Goal: Ask a question

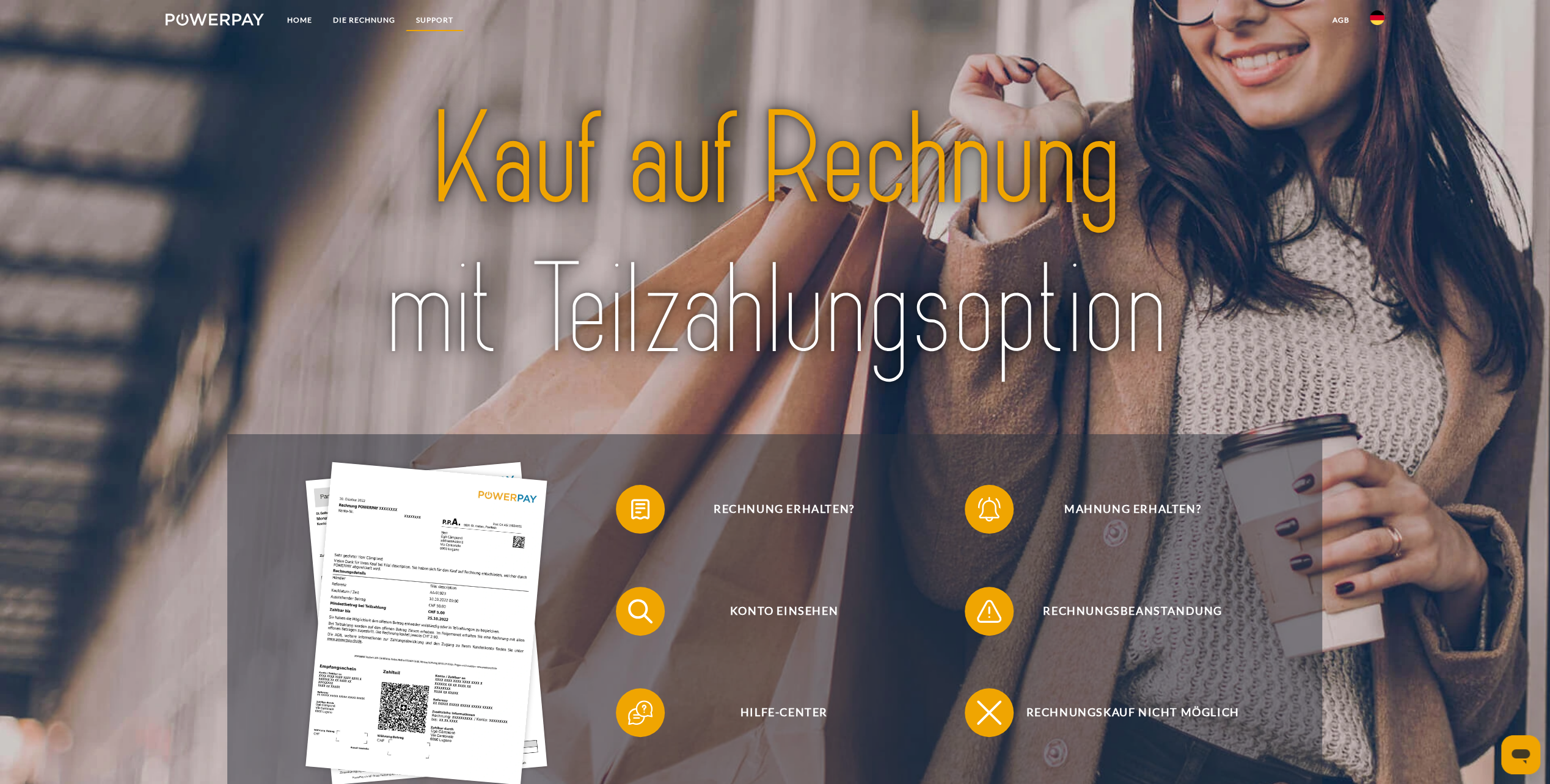
click at [433, 17] on link "SUPPORT" at bounding box center [434, 20] width 58 height 22
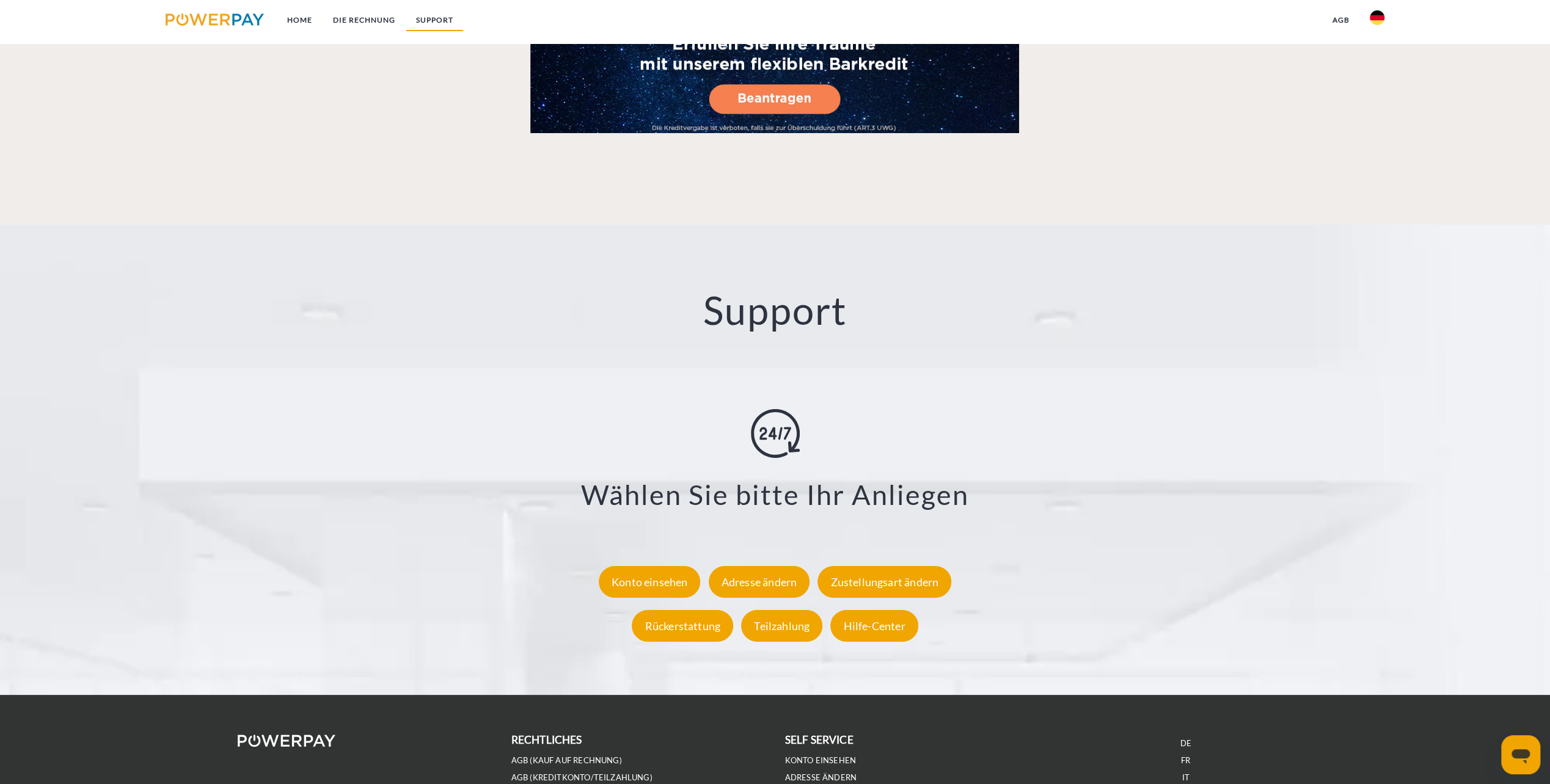
scroll to position [2128, 0]
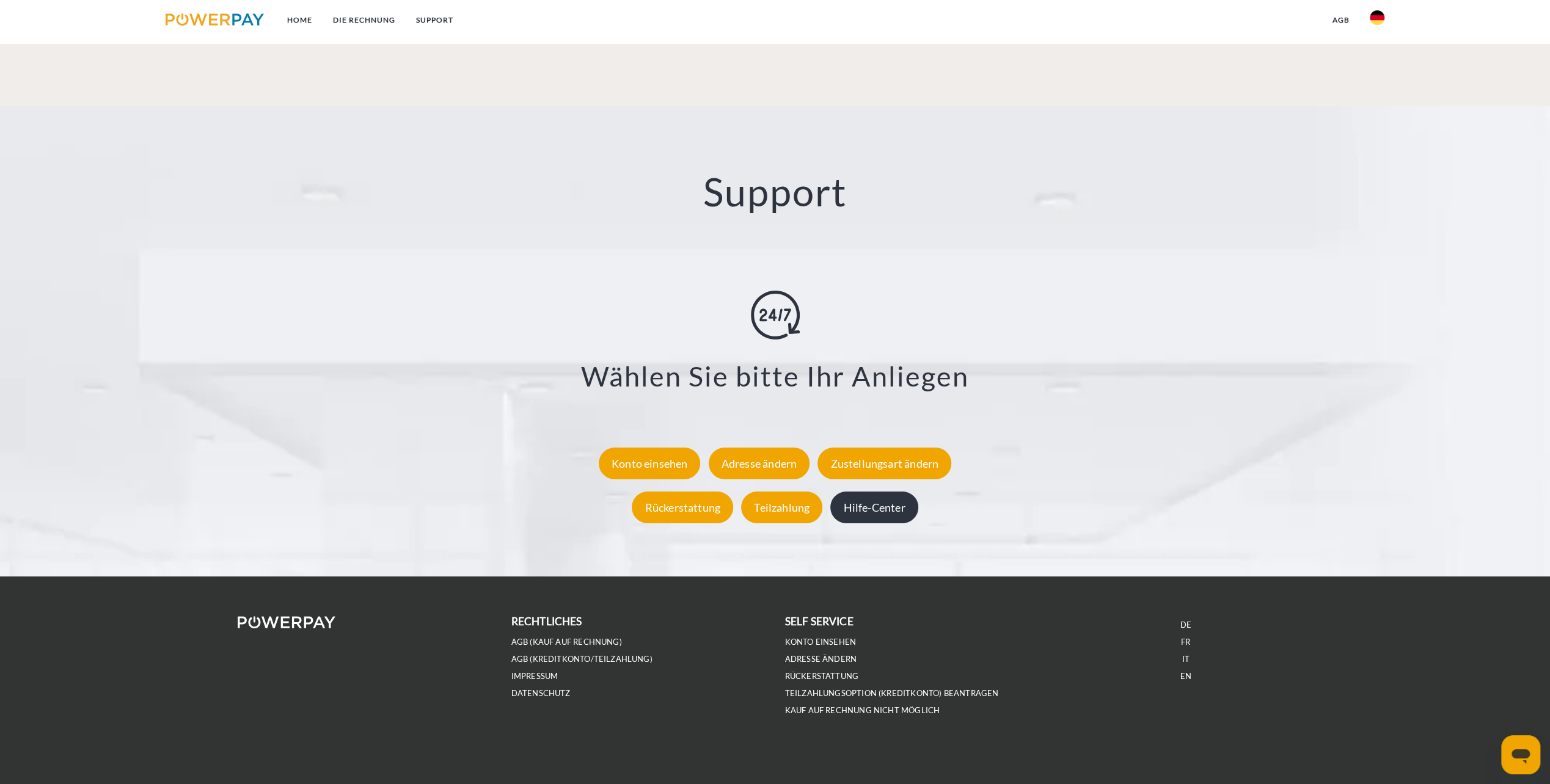
click at [869, 506] on div "Hilfe-Center" at bounding box center [874, 506] width 88 height 32
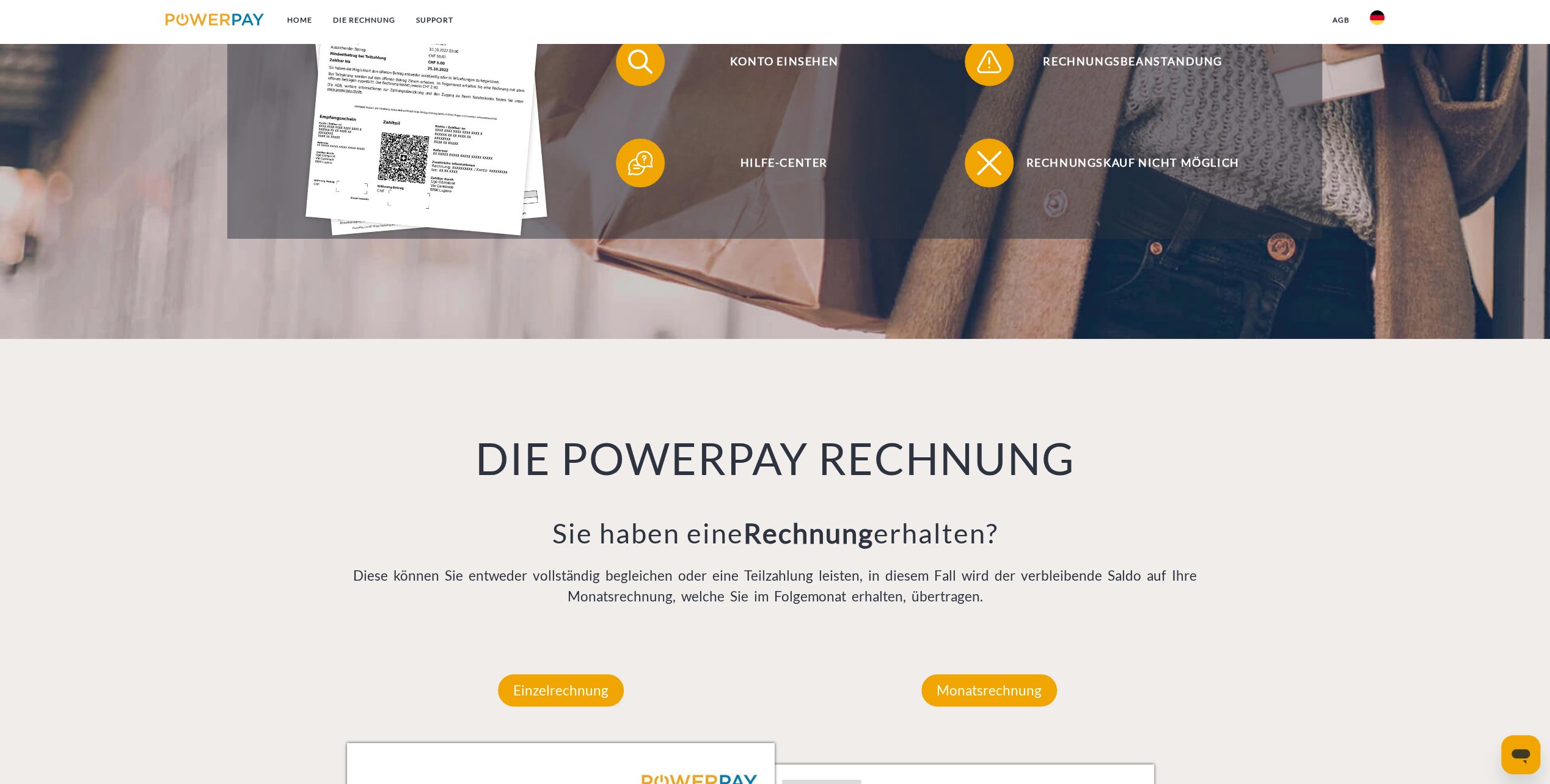
scroll to position [0, 0]
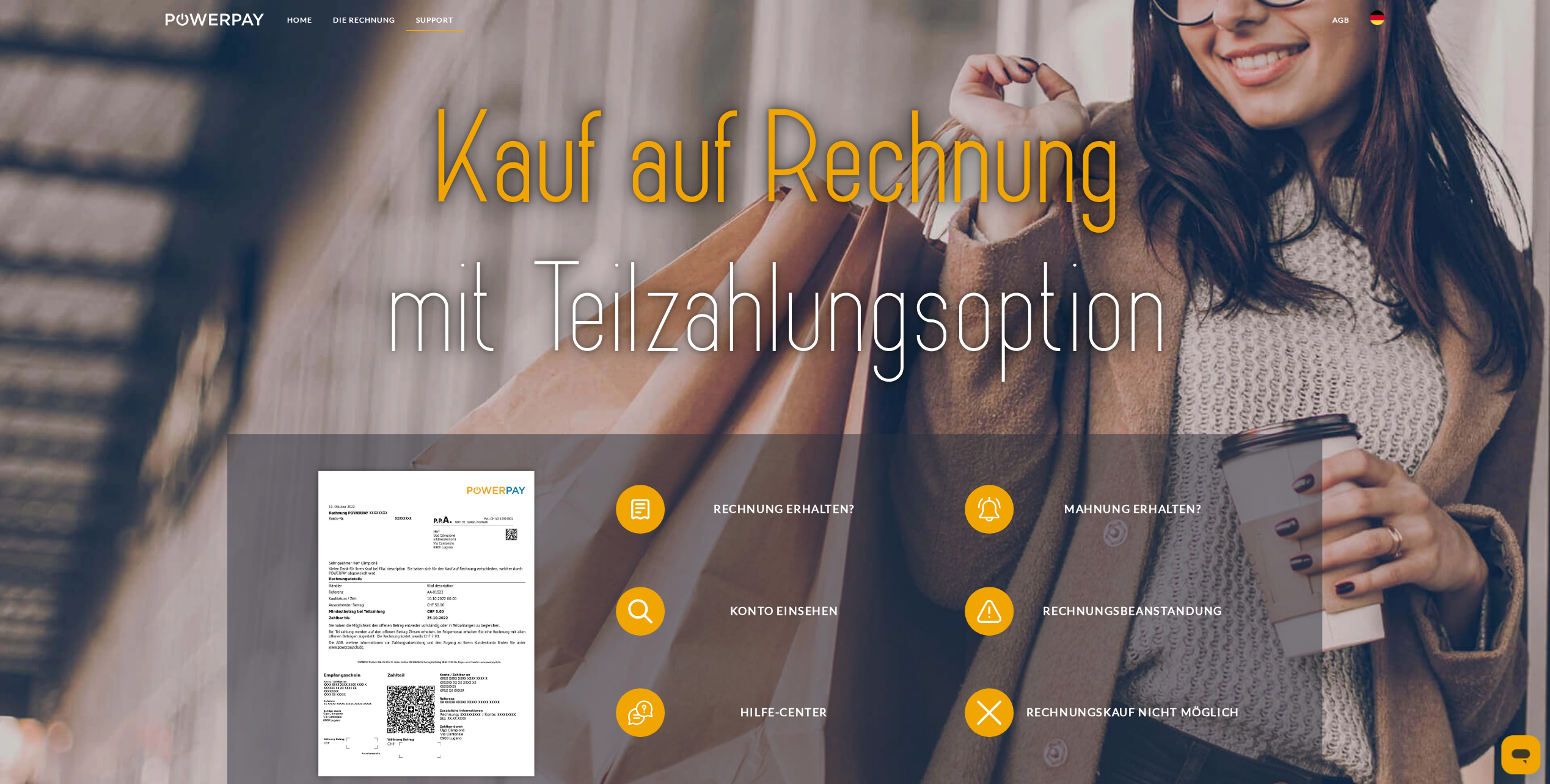
click at [445, 21] on link "SUPPORT" at bounding box center [434, 20] width 58 height 22
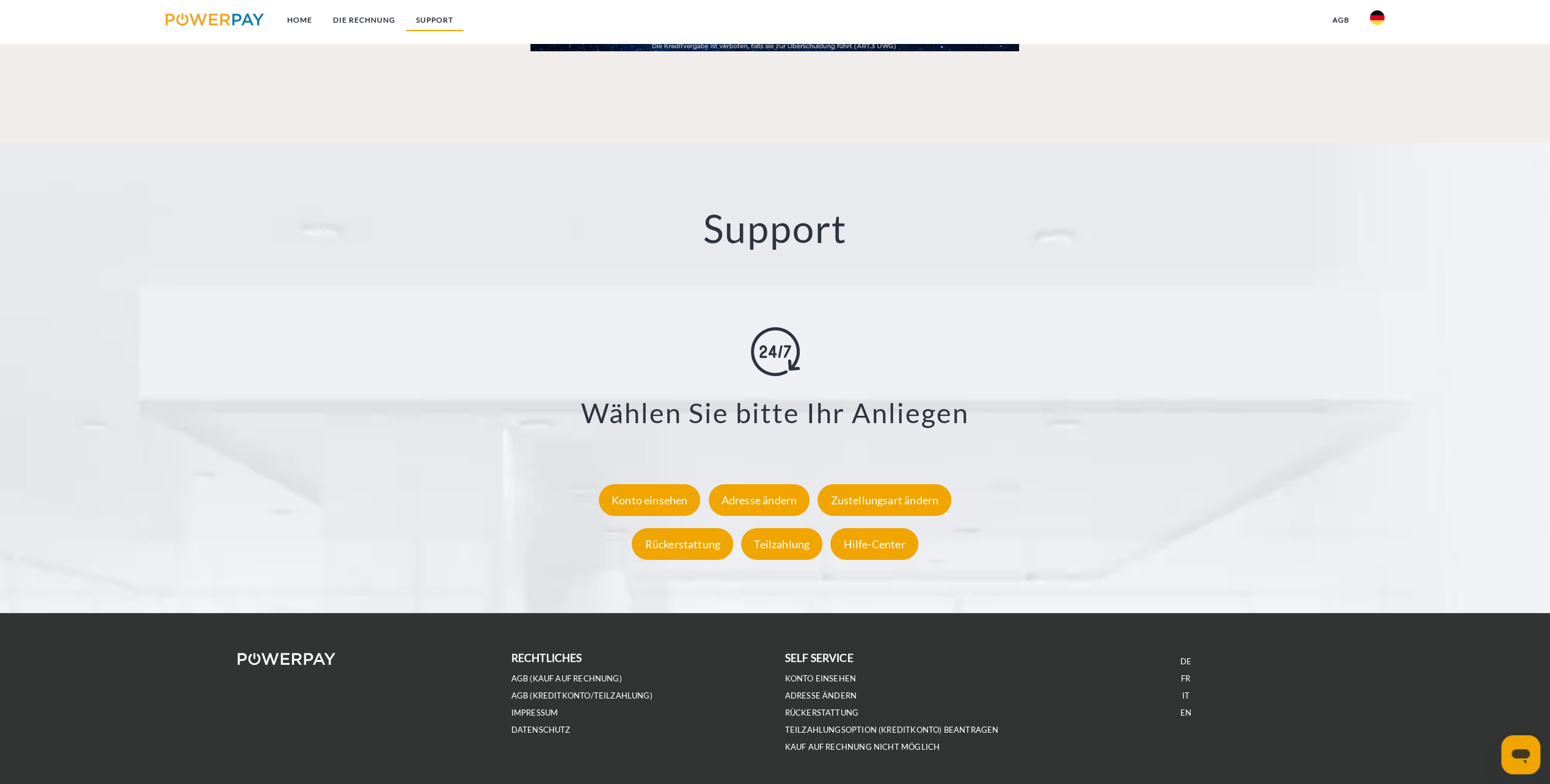
scroll to position [2128, 0]
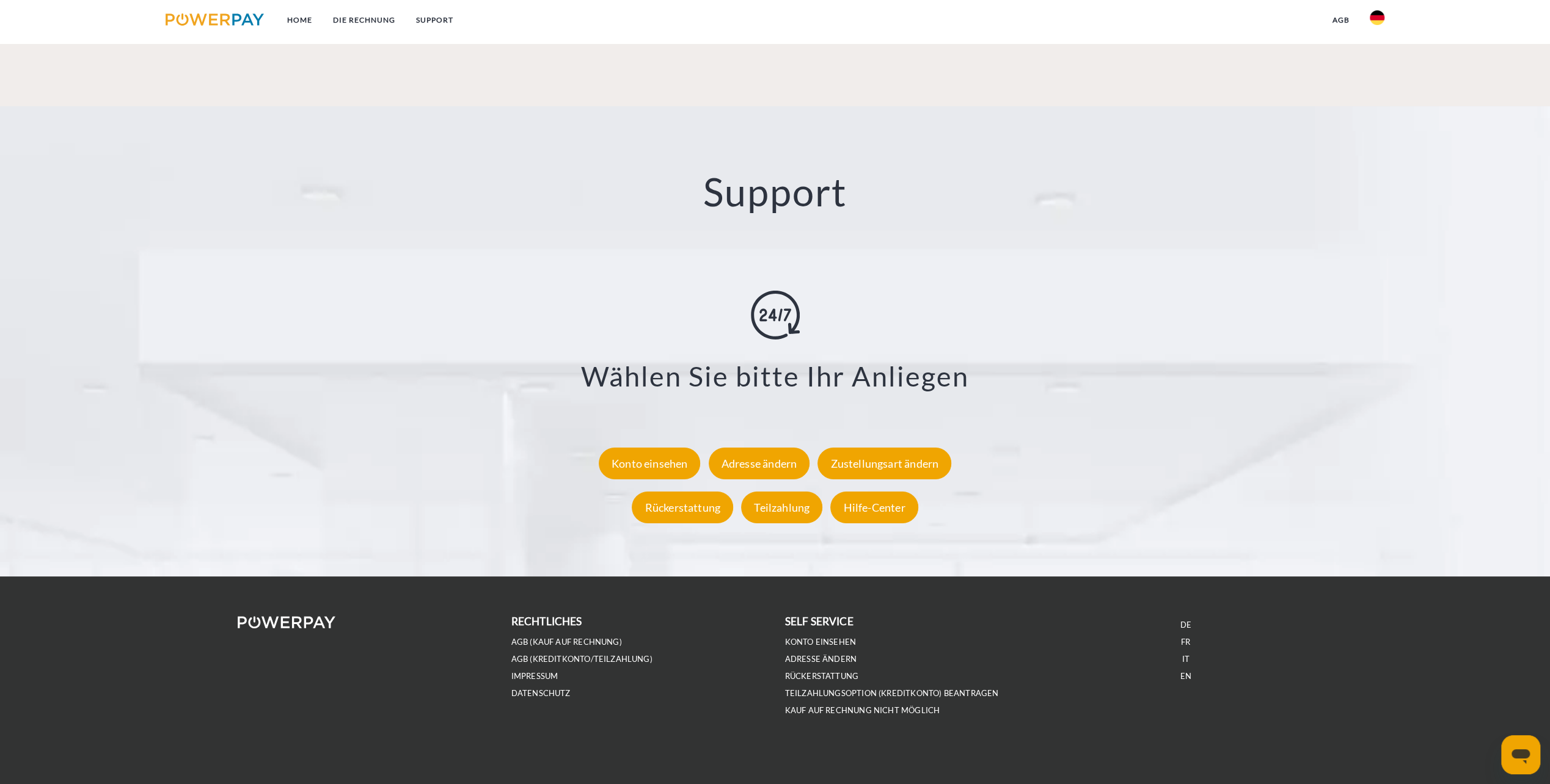
click at [1515, 750] on icon "Messaging-Fenster öffnen" at bounding box center [1520, 757] width 18 height 15
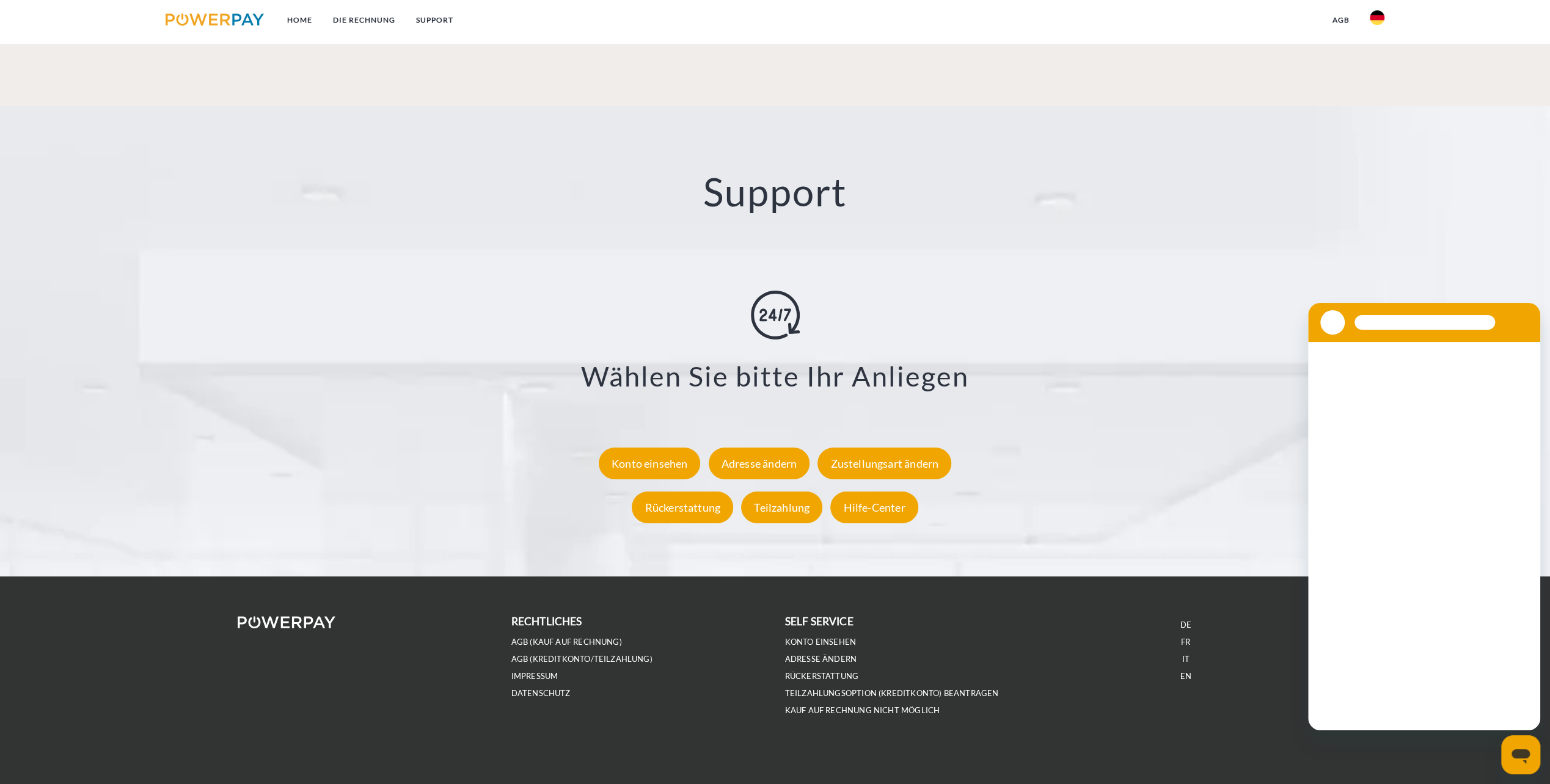
scroll to position [0, 0]
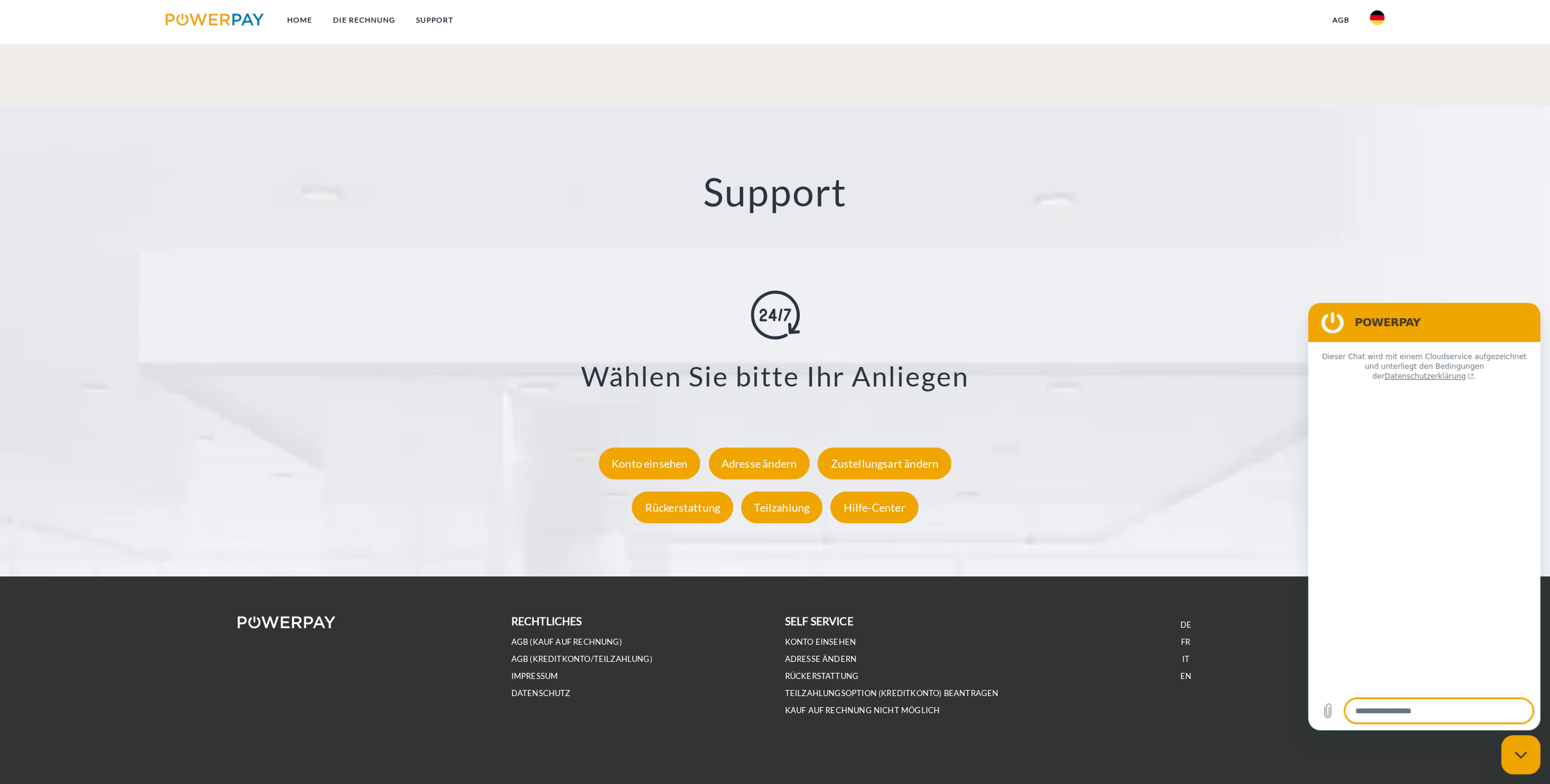
type textarea "*"
click at [1177, 750] on footer "rechtliches AGB (Kauf auf Rechnung) AGB (Kreditkonto/Teilzahlung) IMPRESSUM DAT…" at bounding box center [775, 681] width 1550 height 209
click at [214, 18] on img at bounding box center [214, 20] width 98 height 12
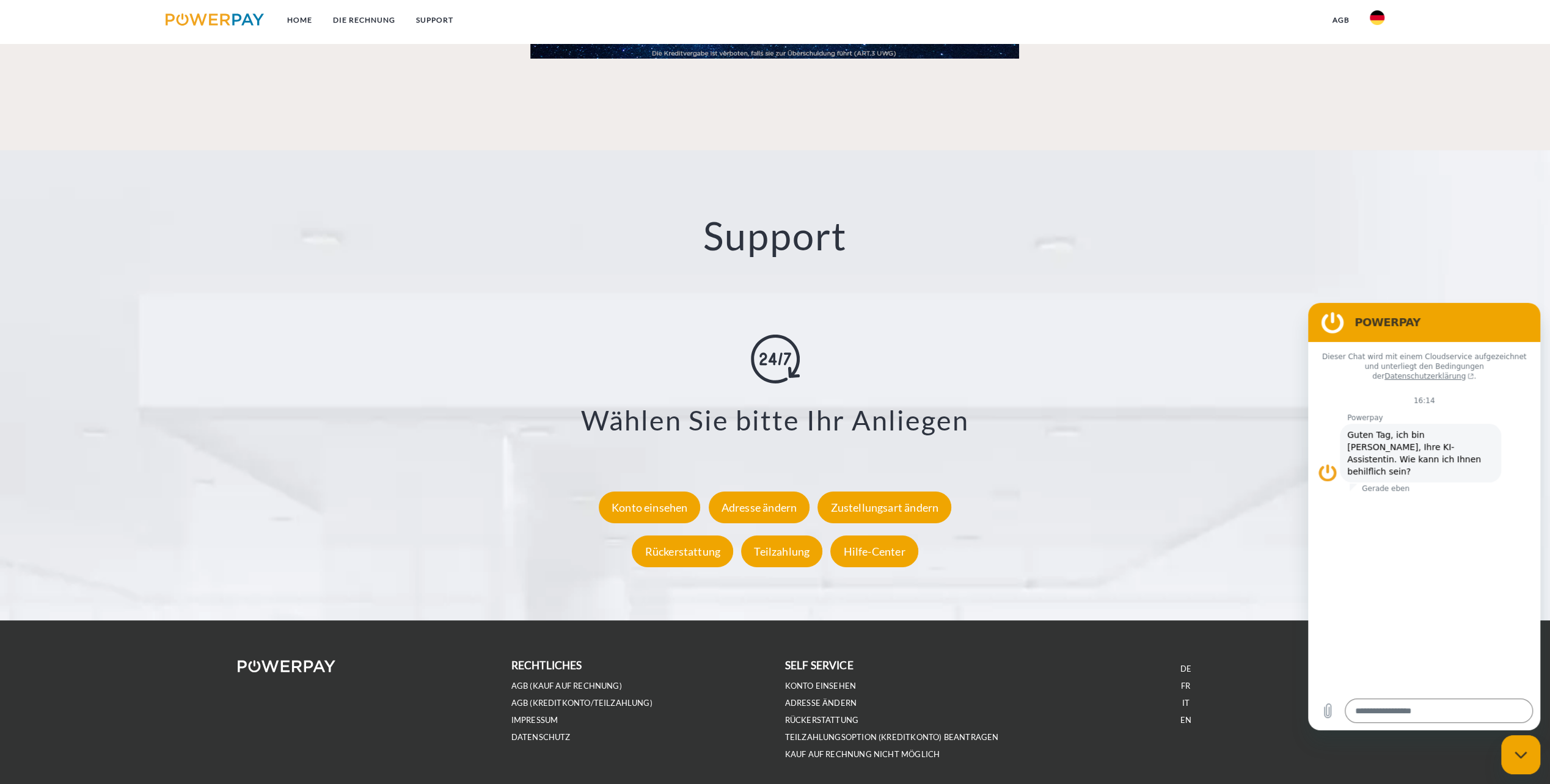
scroll to position [2128, 0]
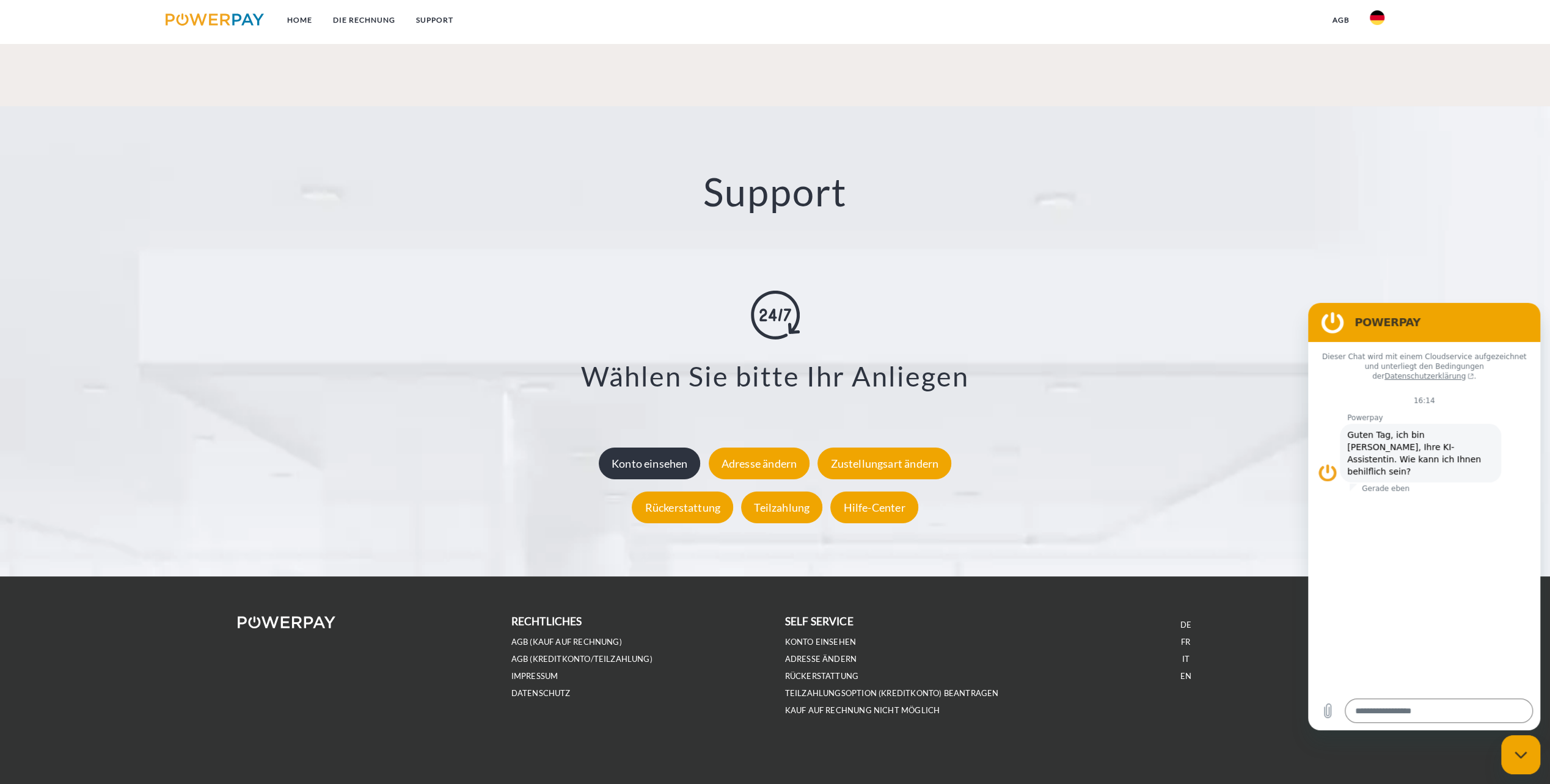
click at [649, 465] on div "Konto einsehen" at bounding box center [649, 463] width 102 height 32
